Goal: Find contact information: Find contact information

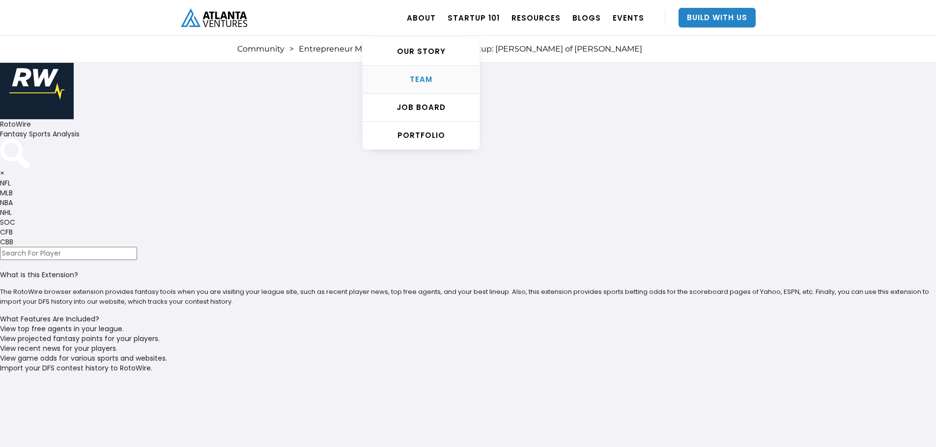
click at [427, 73] on link "TEAM" at bounding box center [420, 80] width 117 height 28
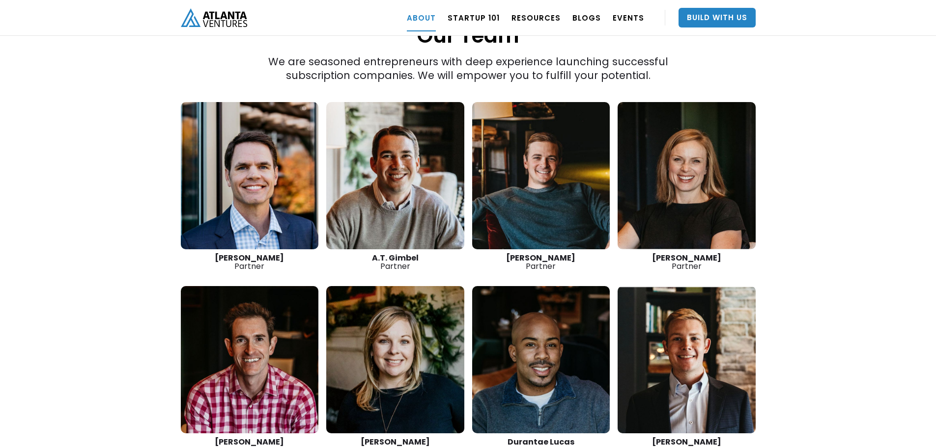
scroll to position [1341, 0]
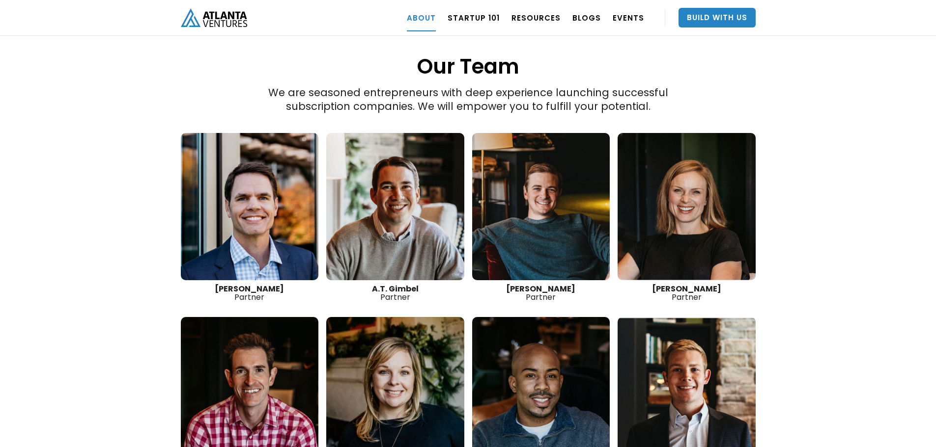
click at [527, 183] on link at bounding box center [541, 206] width 138 height 147
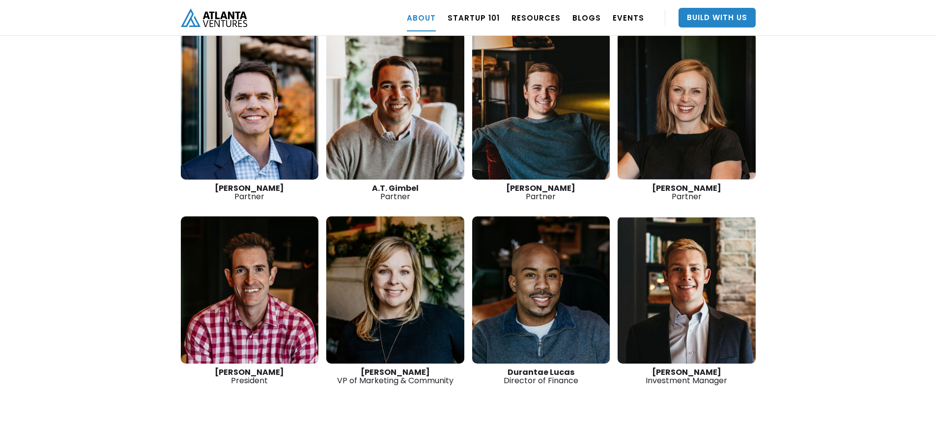
scroll to position [1488, 0]
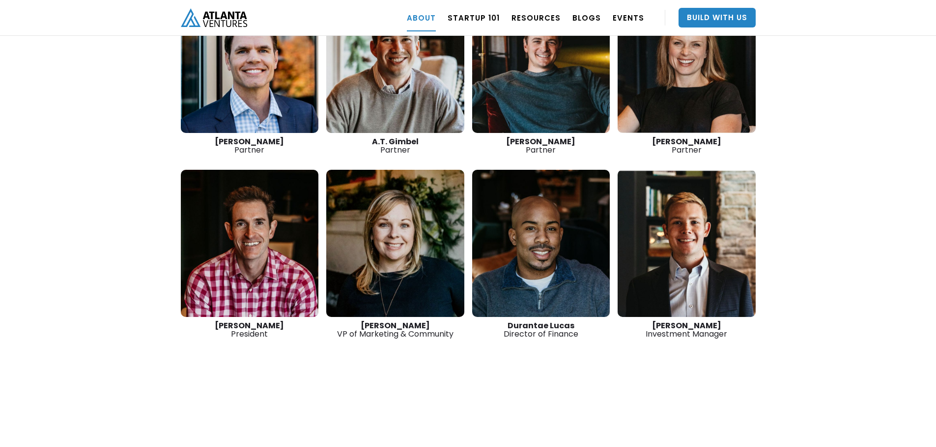
click at [695, 229] on link at bounding box center [686, 243] width 138 height 147
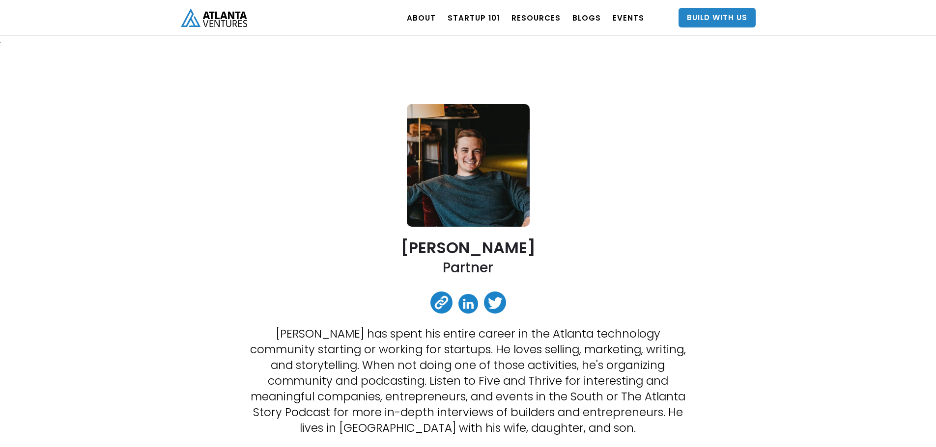
scroll to position [98, 0]
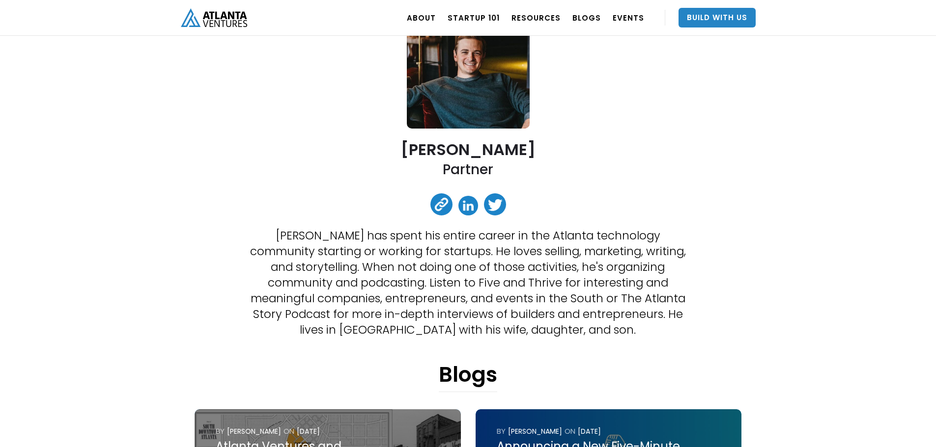
click at [465, 207] on link at bounding box center [468, 206] width 20 height 20
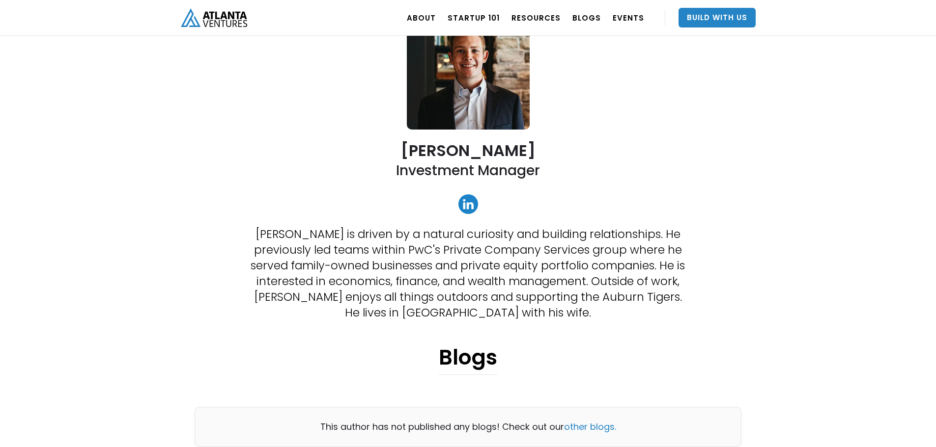
scroll to position [98, 0]
click at [470, 208] on link at bounding box center [468, 204] width 20 height 20
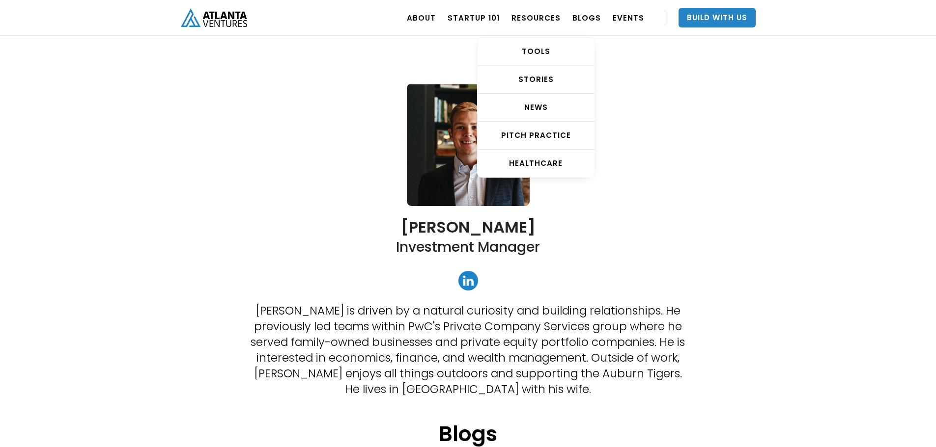
scroll to position [0, 0]
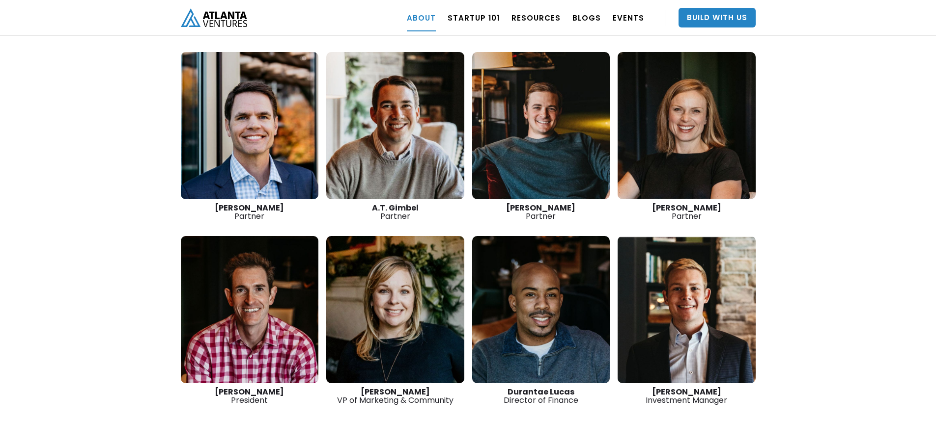
scroll to position [1341, 0]
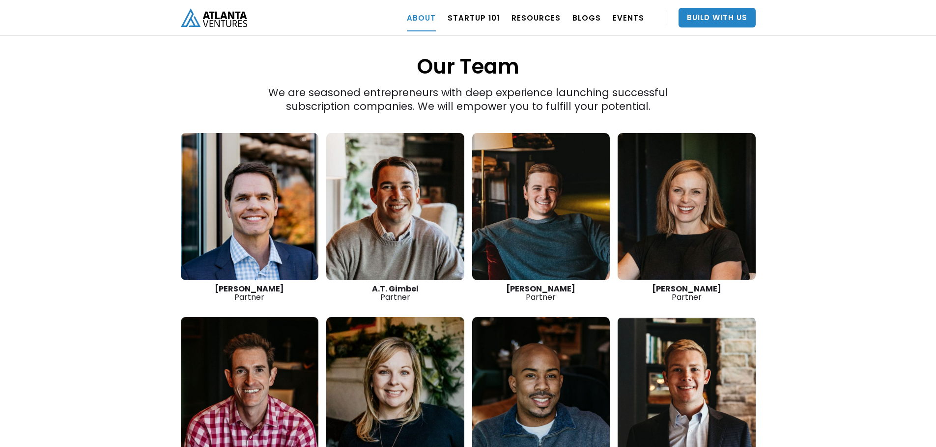
click at [401, 170] on link at bounding box center [395, 206] width 138 height 147
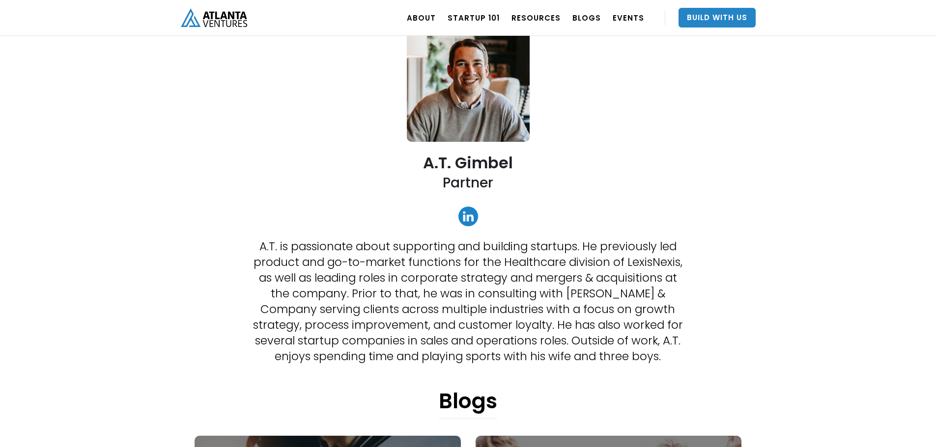
scroll to position [196, 0]
